Goal: Navigation & Orientation: Go to known website

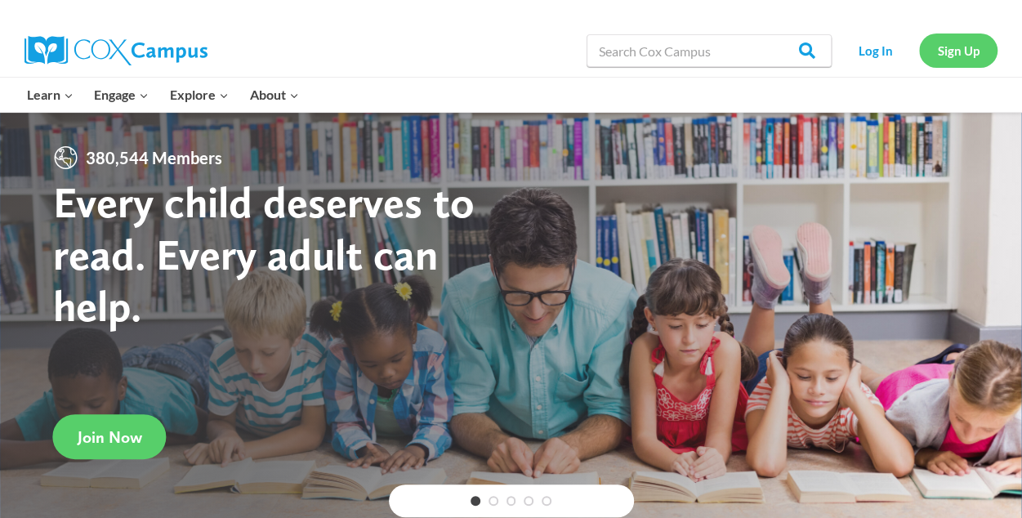
click at [943, 51] on link "Sign Up" at bounding box center [958, 49] width 78 height 33
click at [884, 58] on link "Log In" at bounding box center [875, 49] width 71 height 33
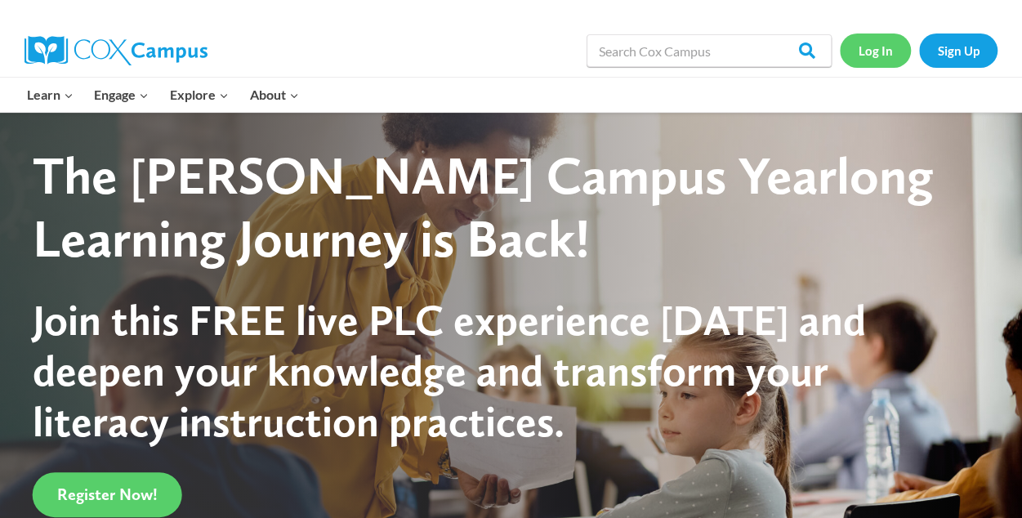
click at [882, 59] on link "Log In" at bounding box center [875, 49] width 71 height 33
